Goal: Transaction & Acquisition: Obtain resource

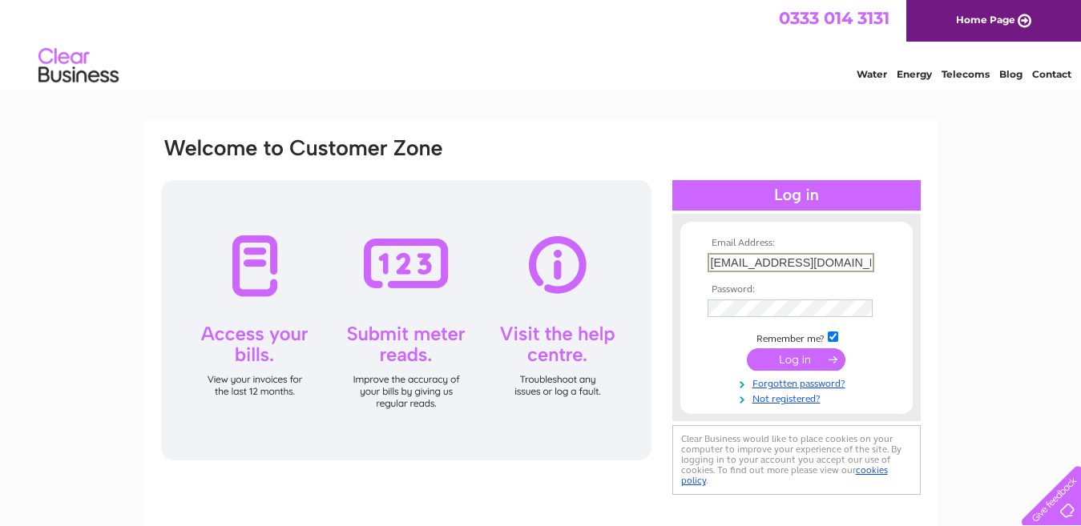
type input "faizy786_82@hotmail.com"
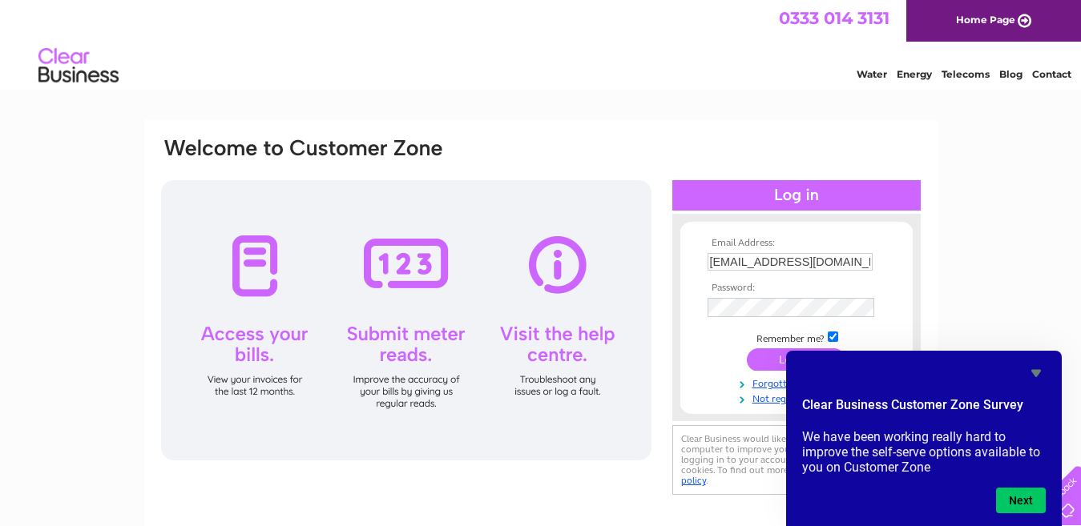
click at [775, 362] on input "submit" at bounding box center [796, 359] width 99 height 22
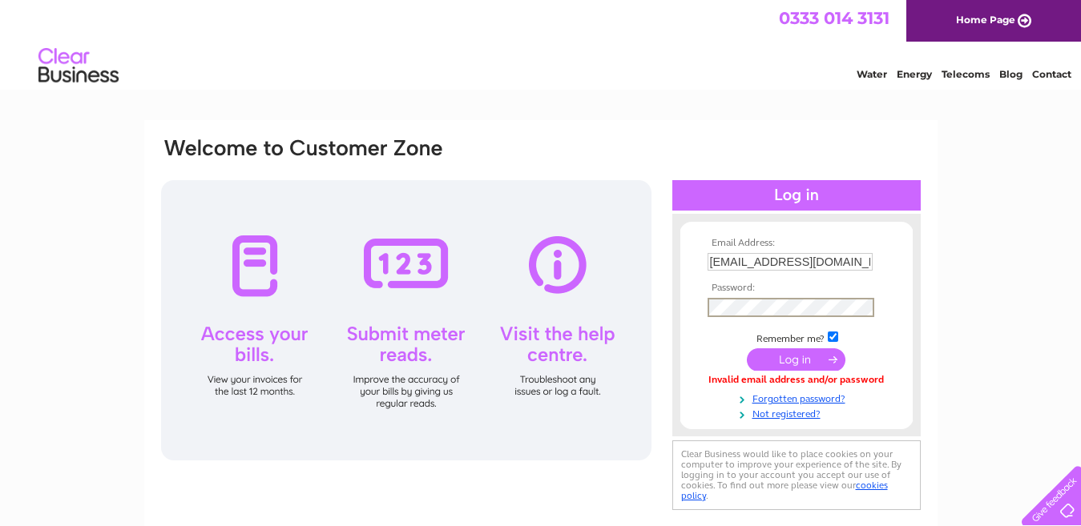
click at [747, 348] on input "submit" at bounding box center [796, 359] width 99 height 22
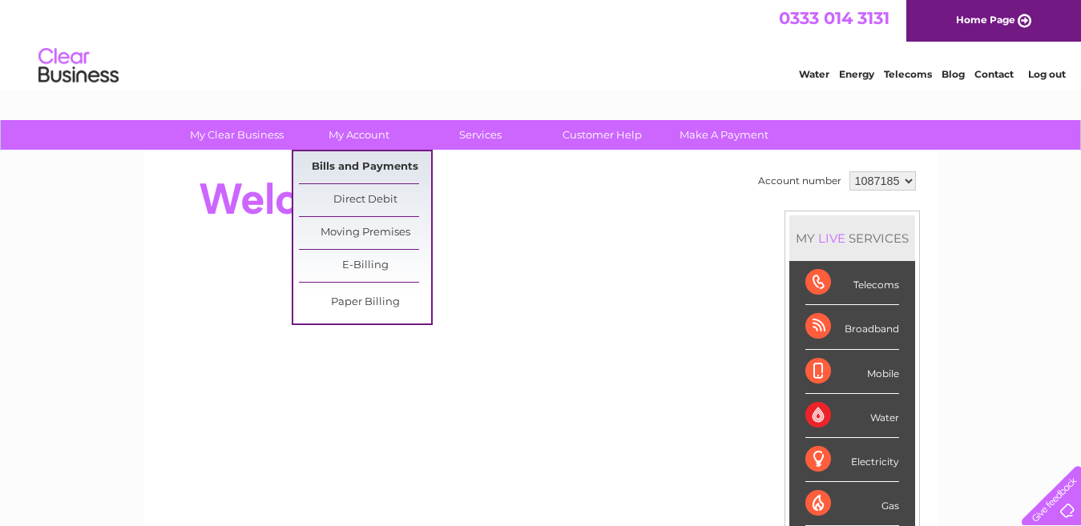
click at [379, 169] on link "Bills and Payments" at bounding box center [365, 167] width 132 height 32
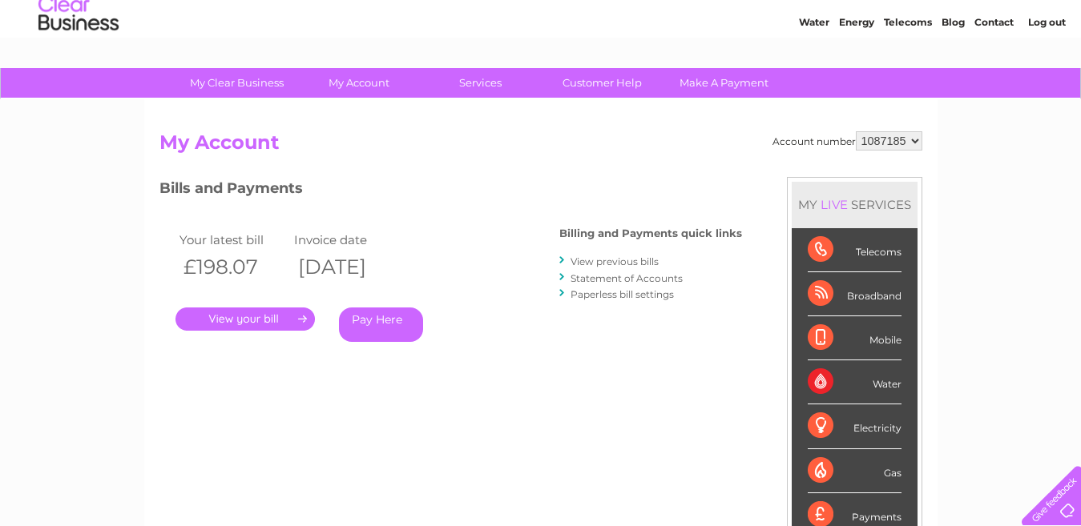
scroll to position [80, 0]
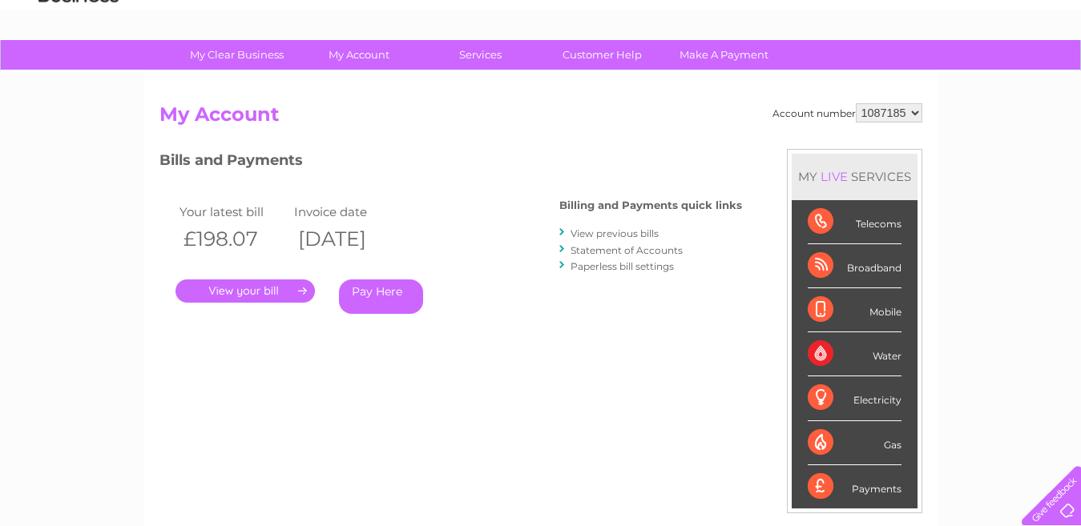
click at [620, 237] on link "View previous bills" at bounding box center [614, 233] width 88 height 12
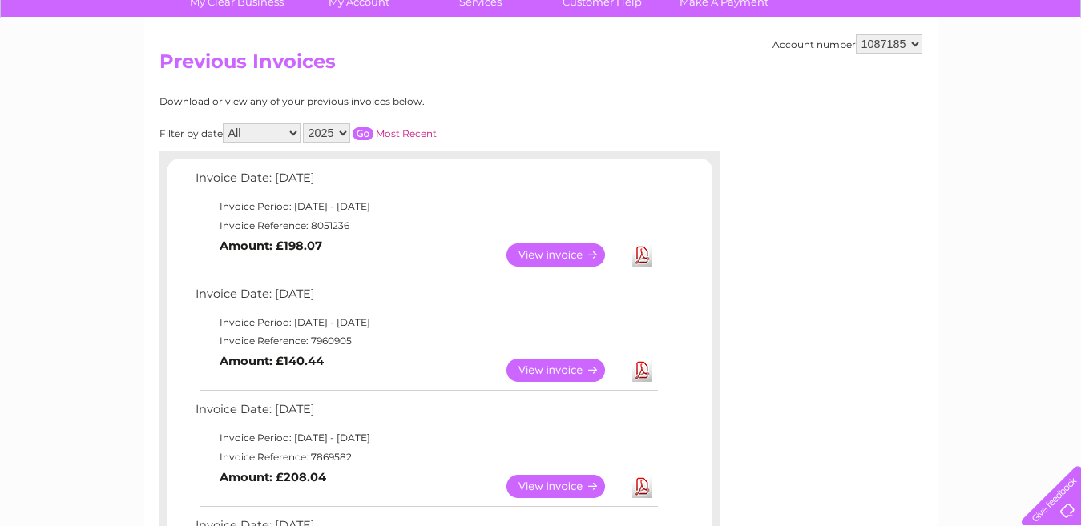
scroll to position [160, 0]
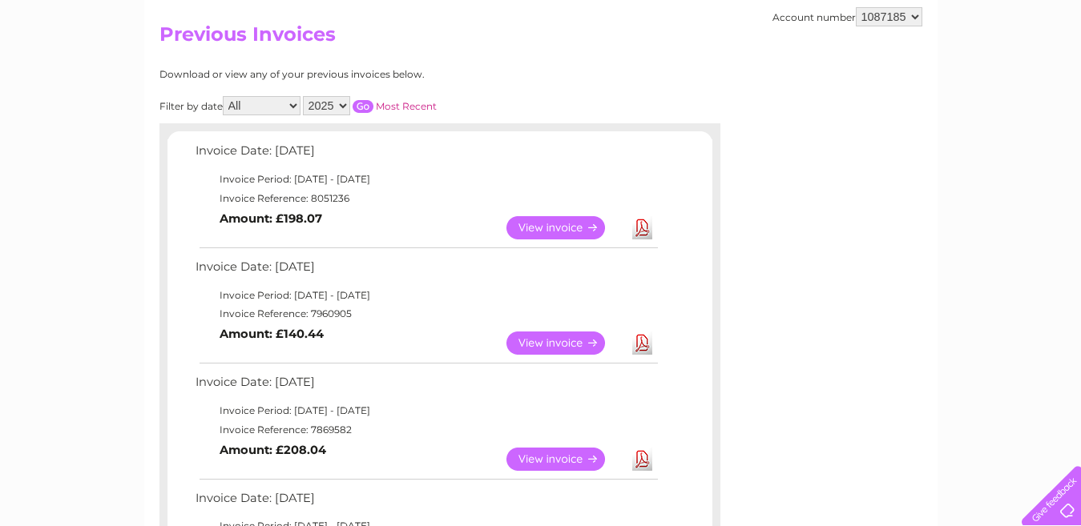
click at [574, 227] on link "View" at bounding box center [565, 227] width 118 height 23
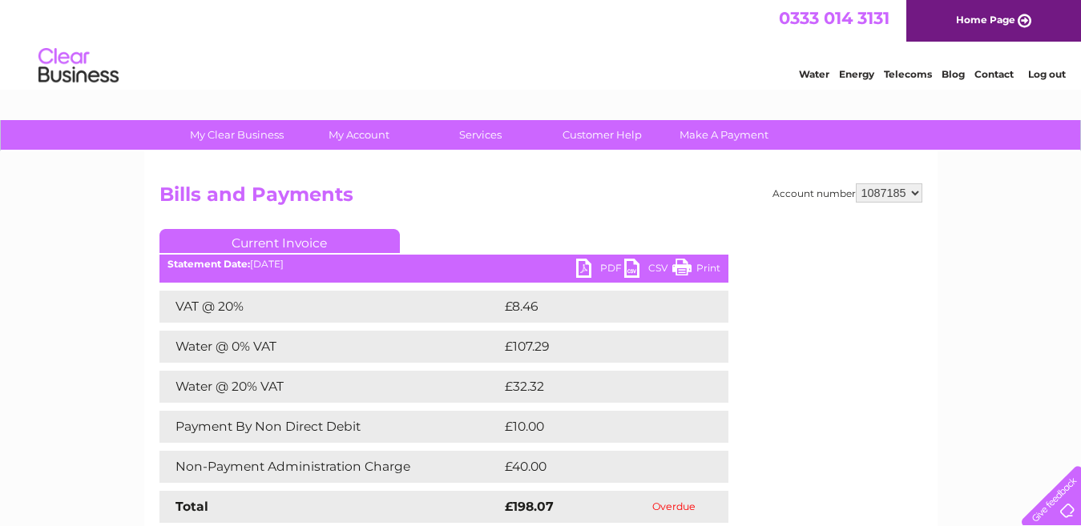
click at [608, 268] on link "PDF" at bounding box center [600, 270] width 48 height 23
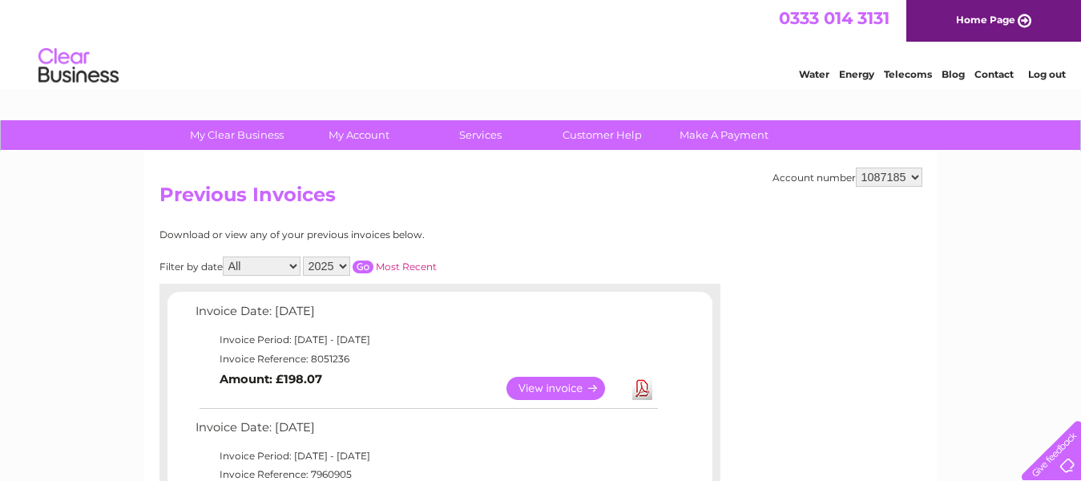
click at [344, 263] on select "2025 2024 2023 2022" at bounding box center [326, 265] width 47 height 19
select select "2023"
click at [305, 256] on select "2025 2024 2023 2022" at bounding box center [326, 265] width 47 height 19
click at [368, 261] on input "button" at bounding box center [362, 266] width 21 height 13
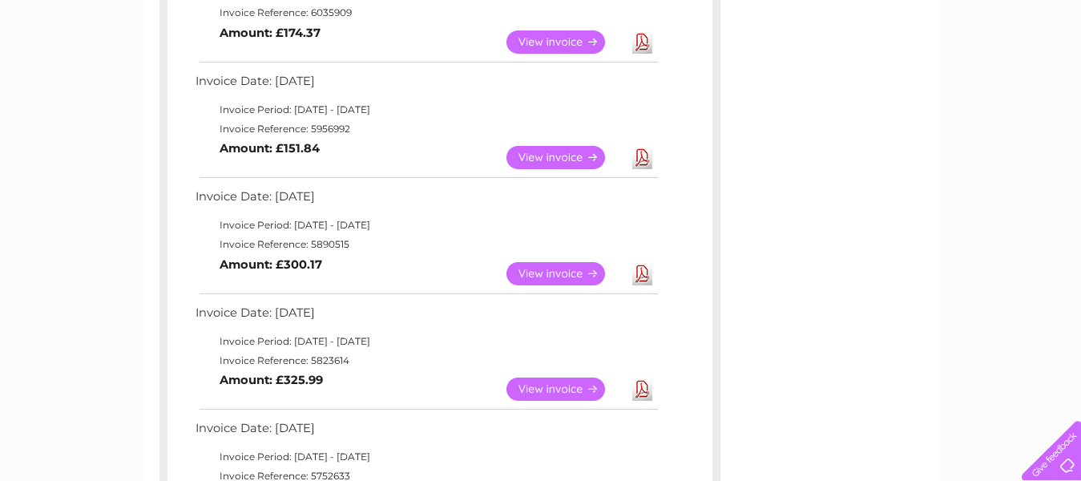
scroll to position [721, 0]
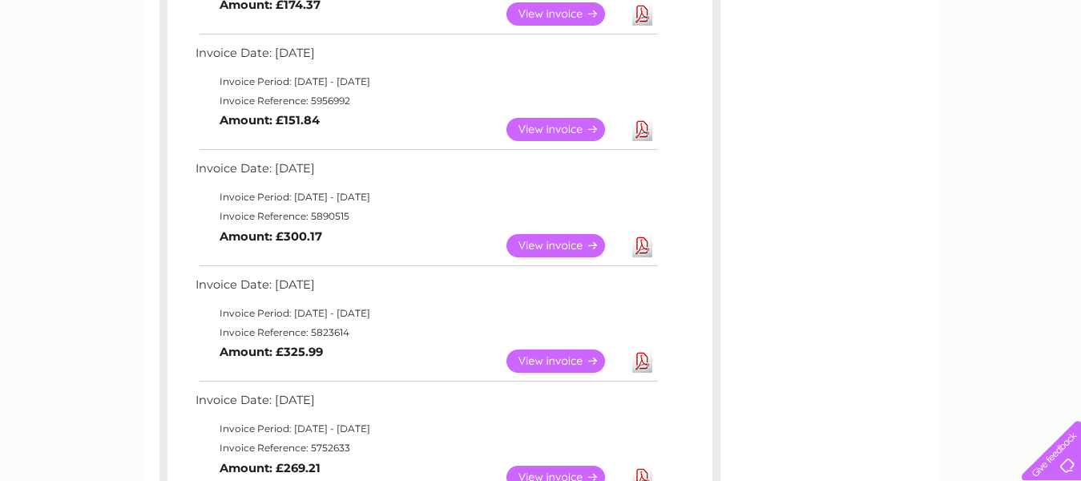
click at [541, 237] on link "View" at bounding box center [565, 245] width 118 height 23
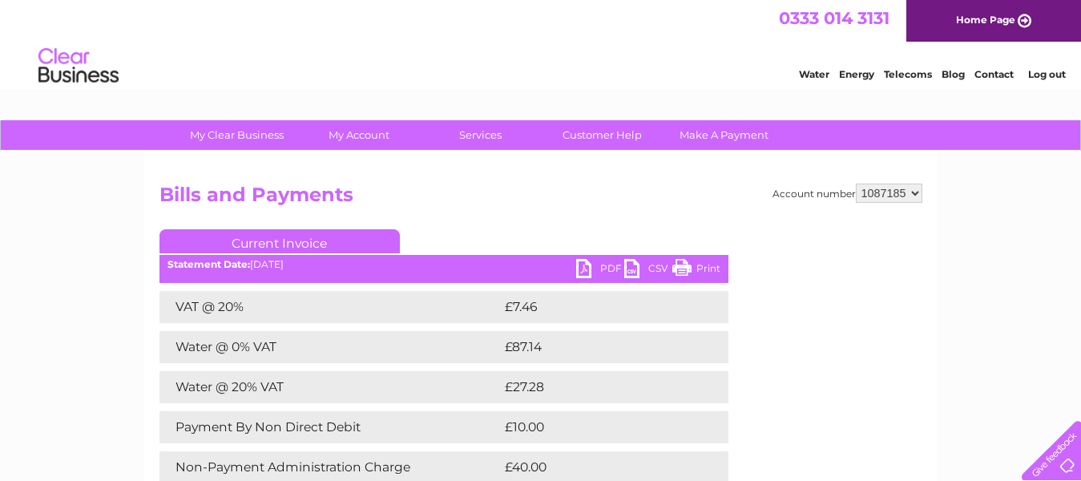
click at [591, 268] on link "PDF" at bounding box center [600, 270] width 48 height 23
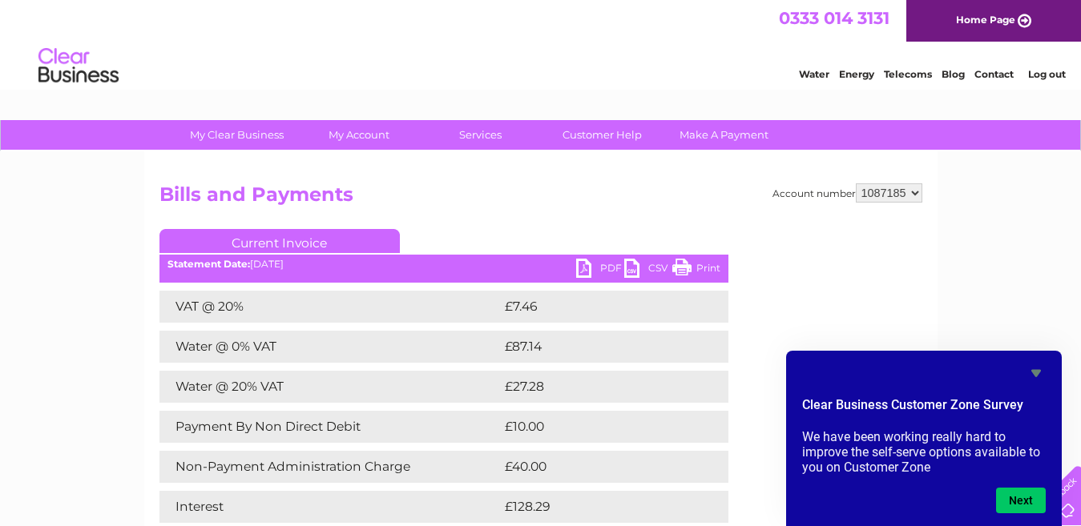
click at [1054, 74] on link "Log out" at bounding box center [1047, 74] width 38 height 12
